Goal: Transaction & Acquisition: Purchase product/service

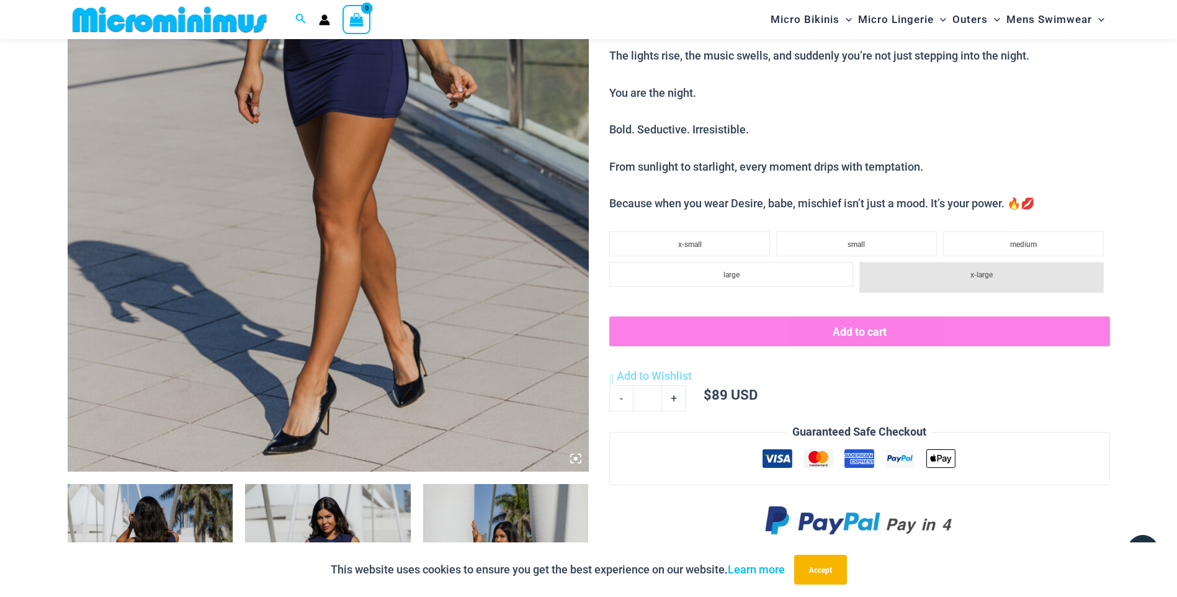
scroll to position [795, 0]
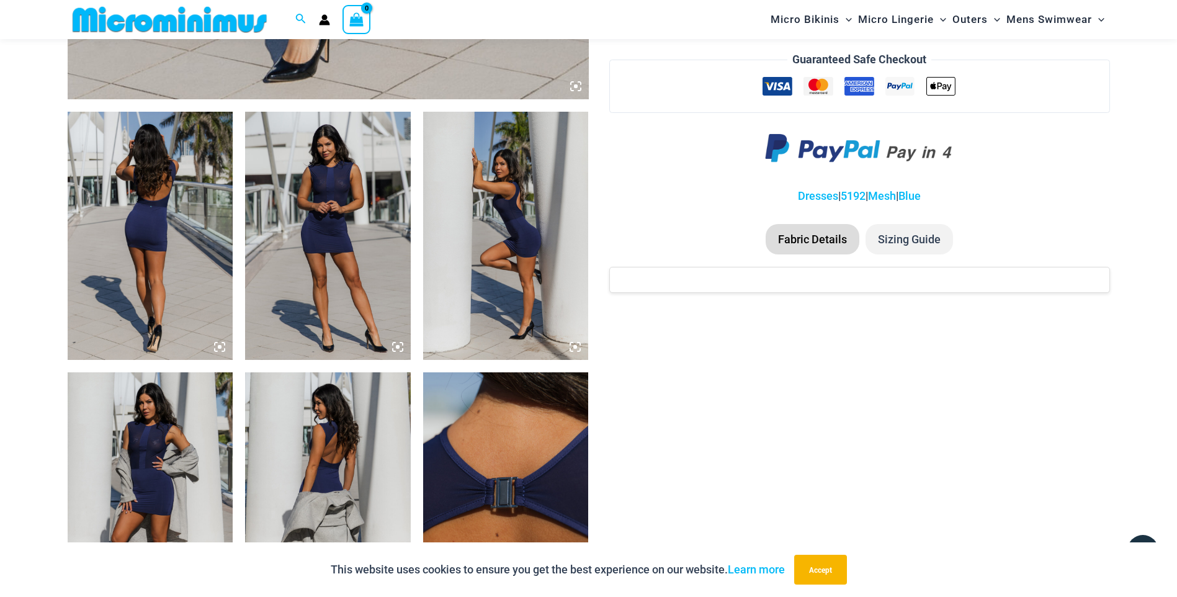
click at [146, 267] on img at bounding box center [151, 236] width 166 height 248
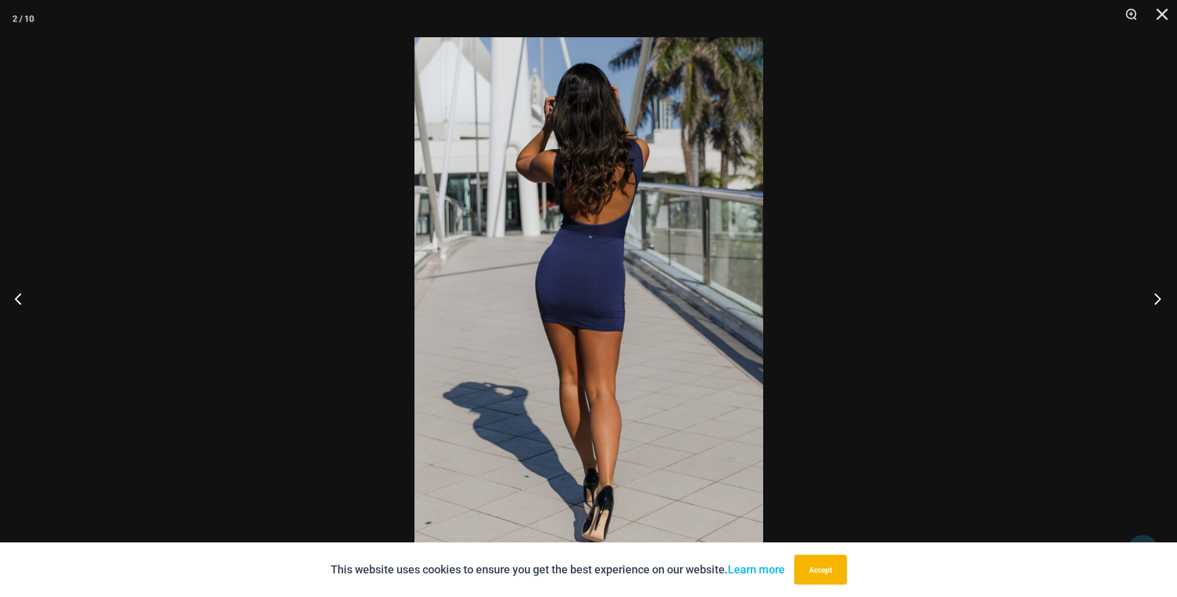
click at [1148, 293] on button "Next" at bounding box center [1153, 298] width 47 height 62
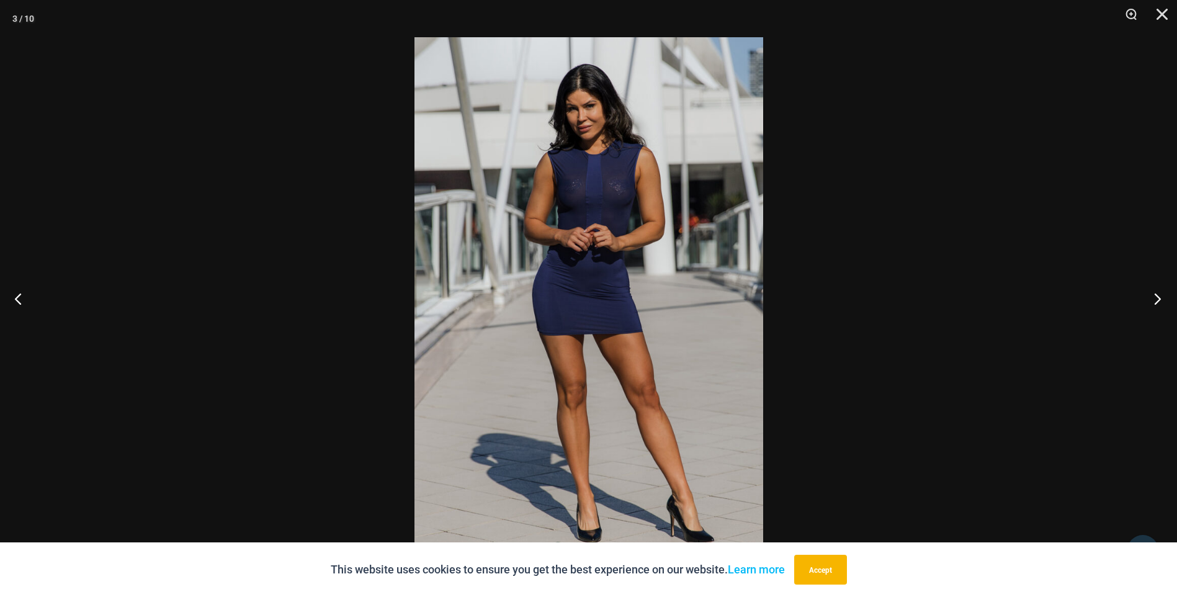
click at [1150, 295] on button "Next" at bounding box center [1153, 298] width 47 height 62
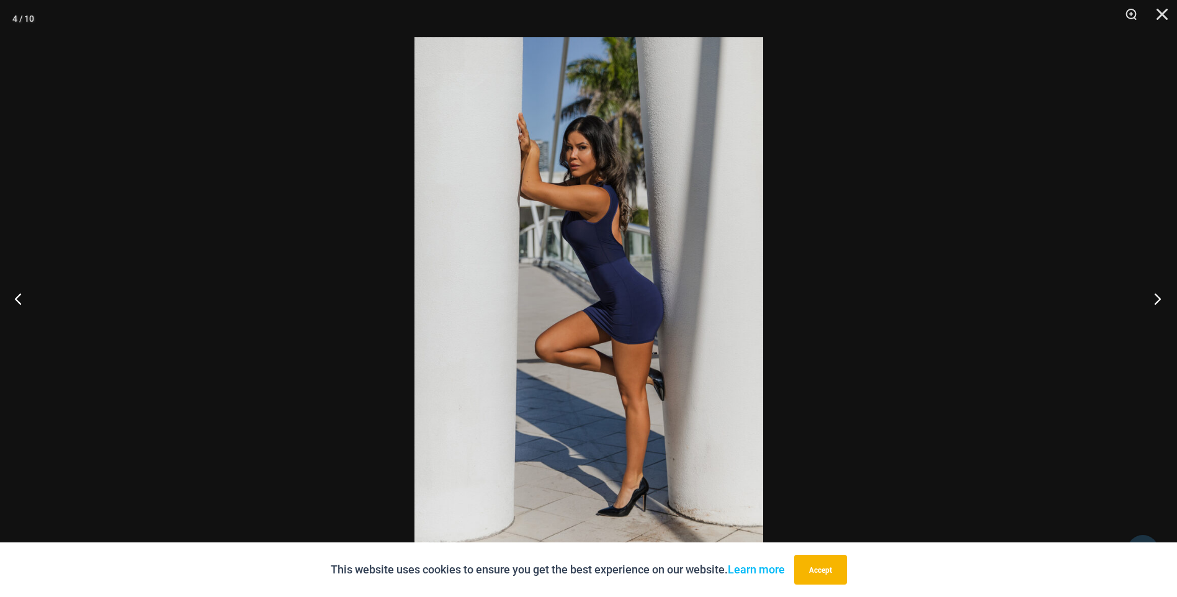
click at [1150, 295] on button "Next" at bounding box center [1153, 298] width 47 height 62
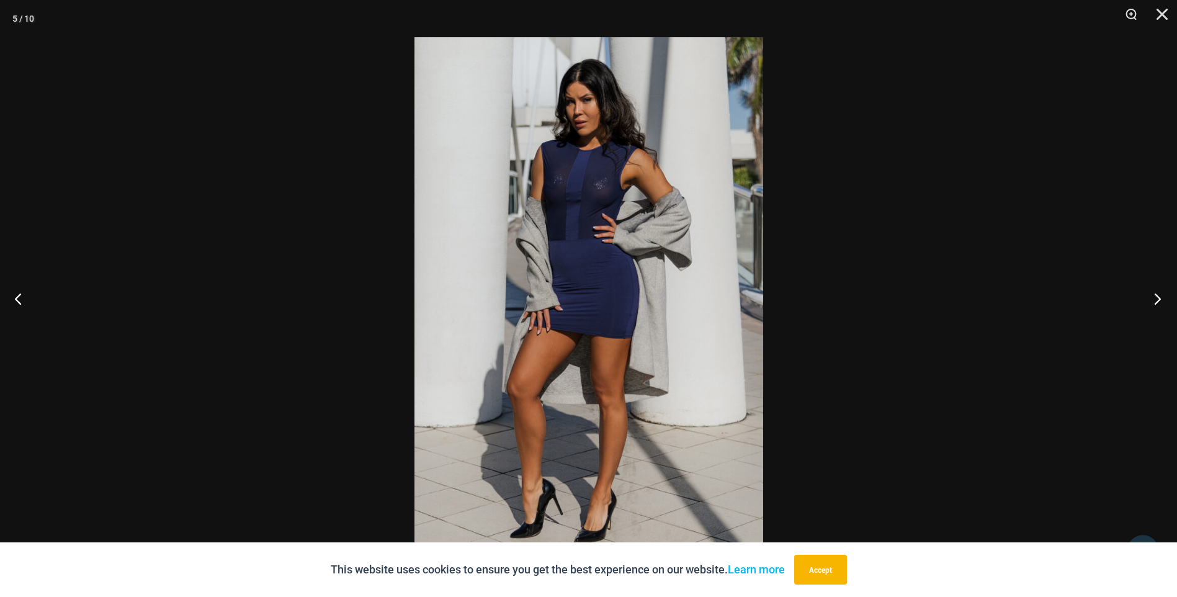
click at [1150, 296] on button "Next" at bounding box center [1153, 298] width 47 height 62
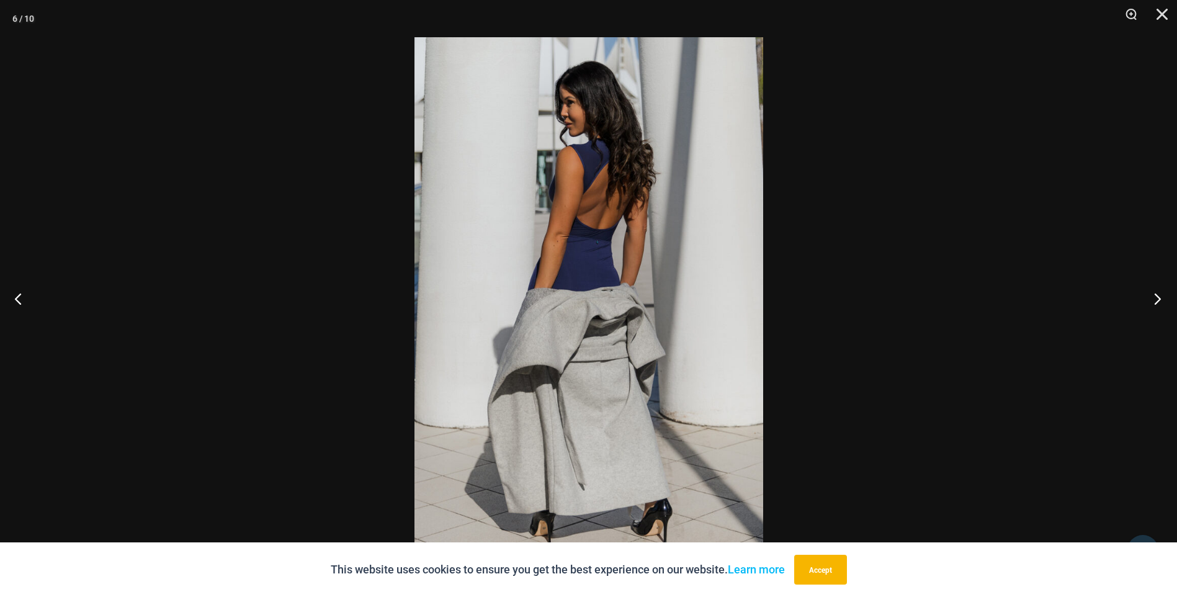
click at [1150, 296] on button "Next" at bounding box center [1153, 298] width 47 height 62
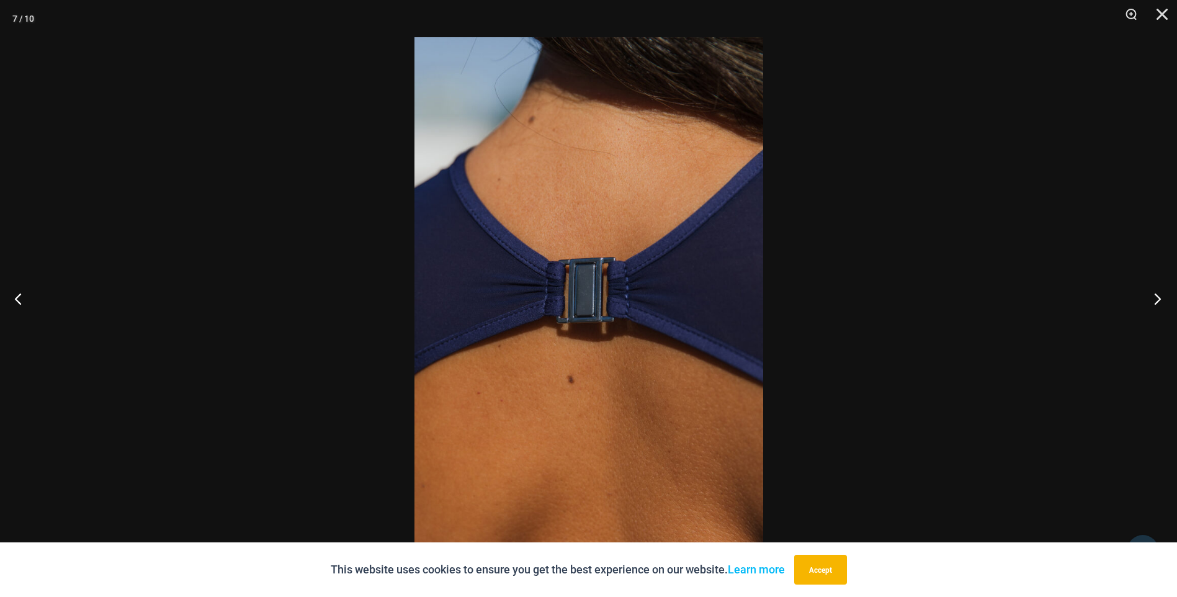
click at [1150, 296] on button "Next" at bounding box center [1153, 298] width 47 height 62
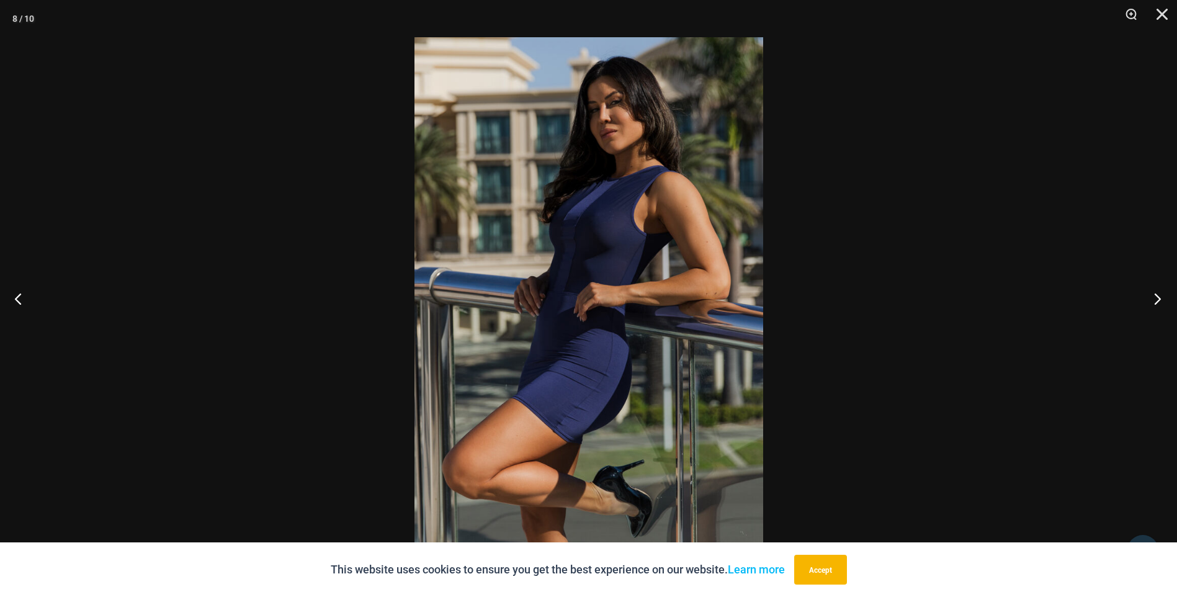
click at [1150, 296] on button "Next" at bounding box center [1153, 298] width 47 height 62
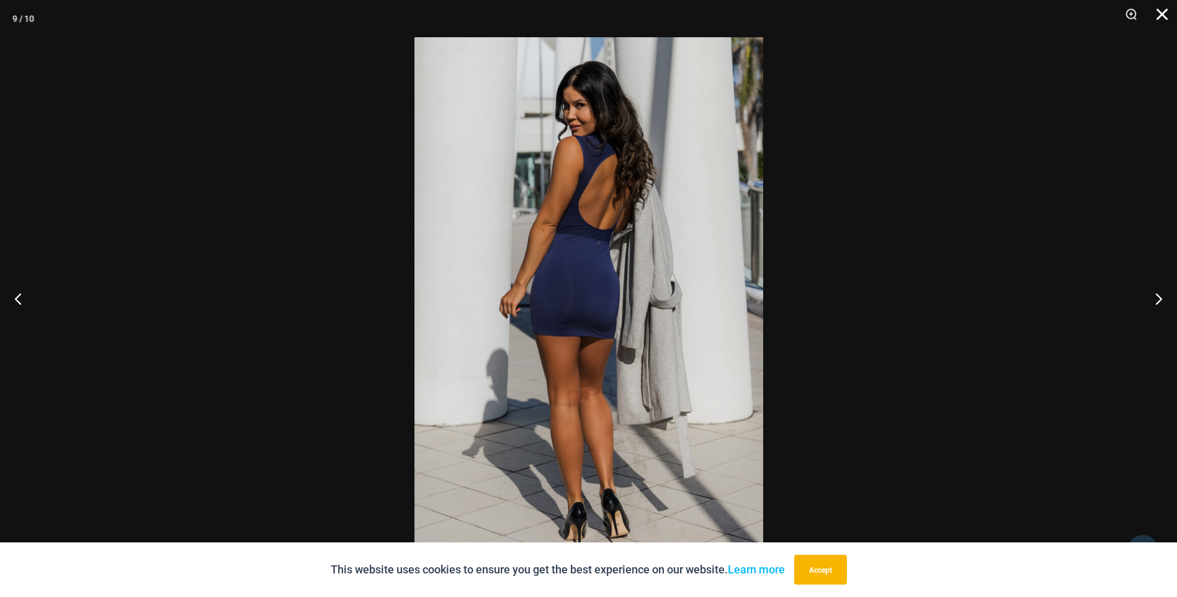
click at [1156, 20] on button "Close" at bounding box center [1157, 18] width 31 height 37
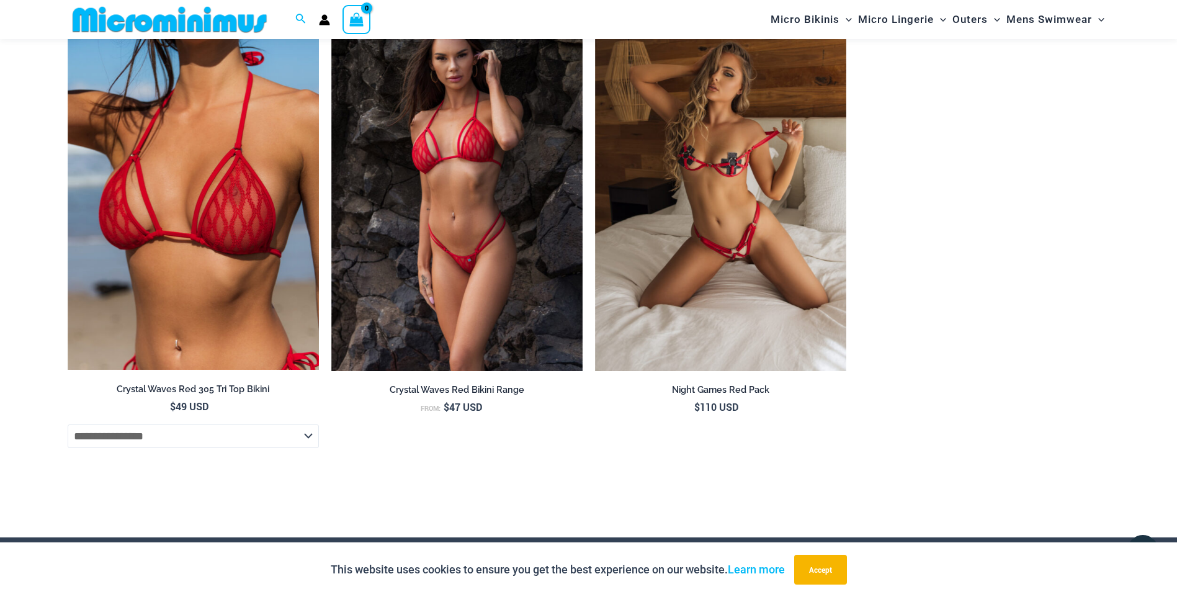
scroll to position [4215, 0]
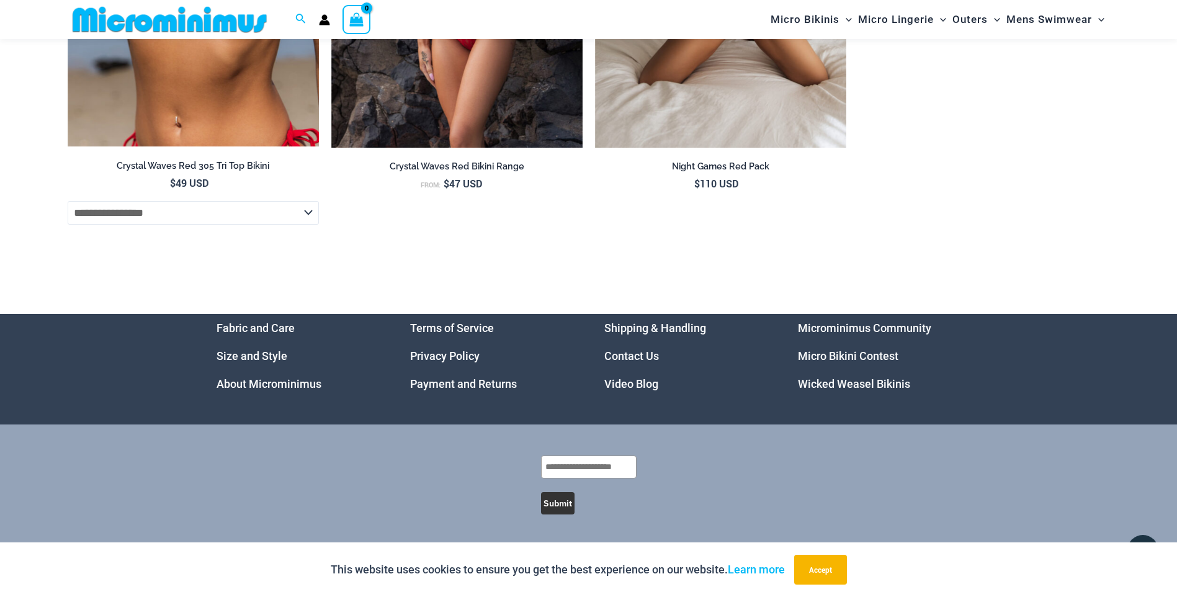
click at [859, 359] on link "Micro Bikini Contest" at bounding box center [848, 355] width 100 height 13
